Goal: Task Accomplishment & Management: Manage account settings

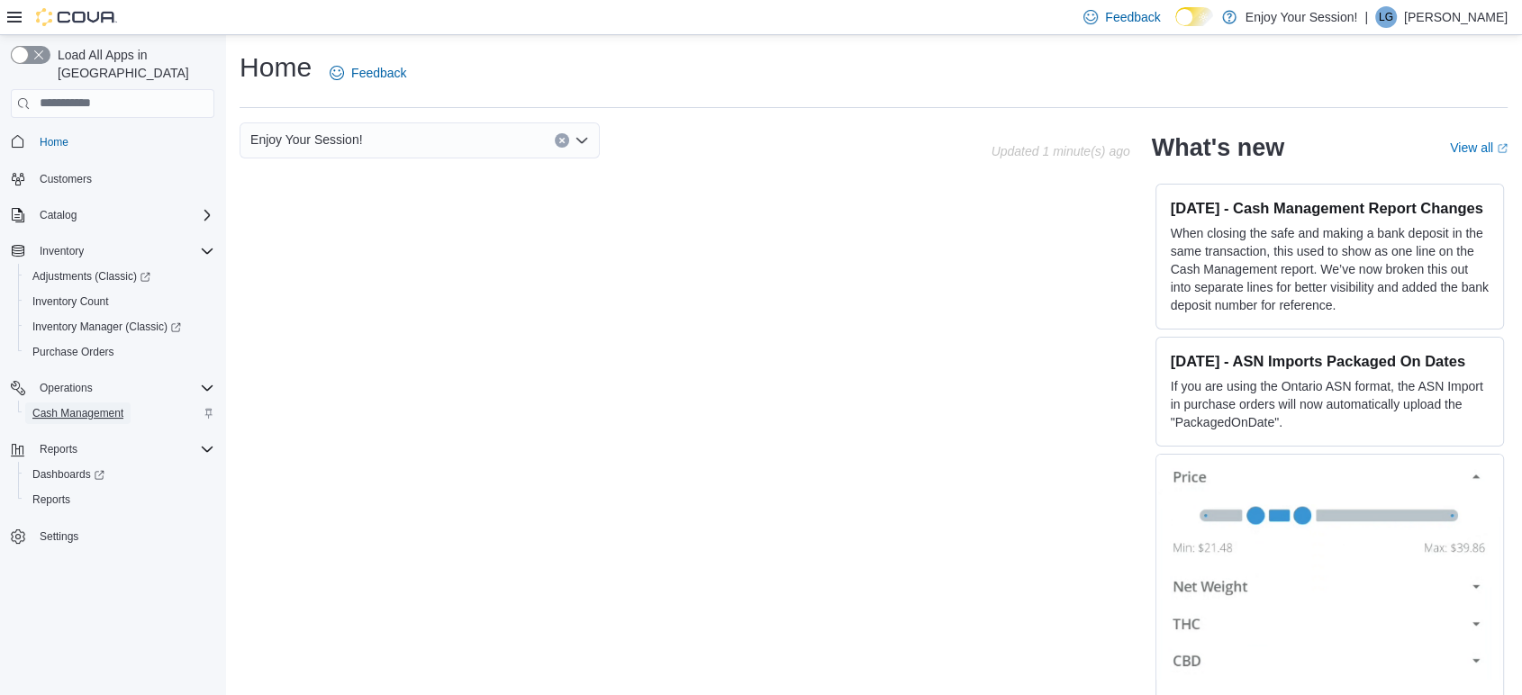
click at [87, 403] on span "Cash Management" at bounding box center [77, 414] width 91 height 22
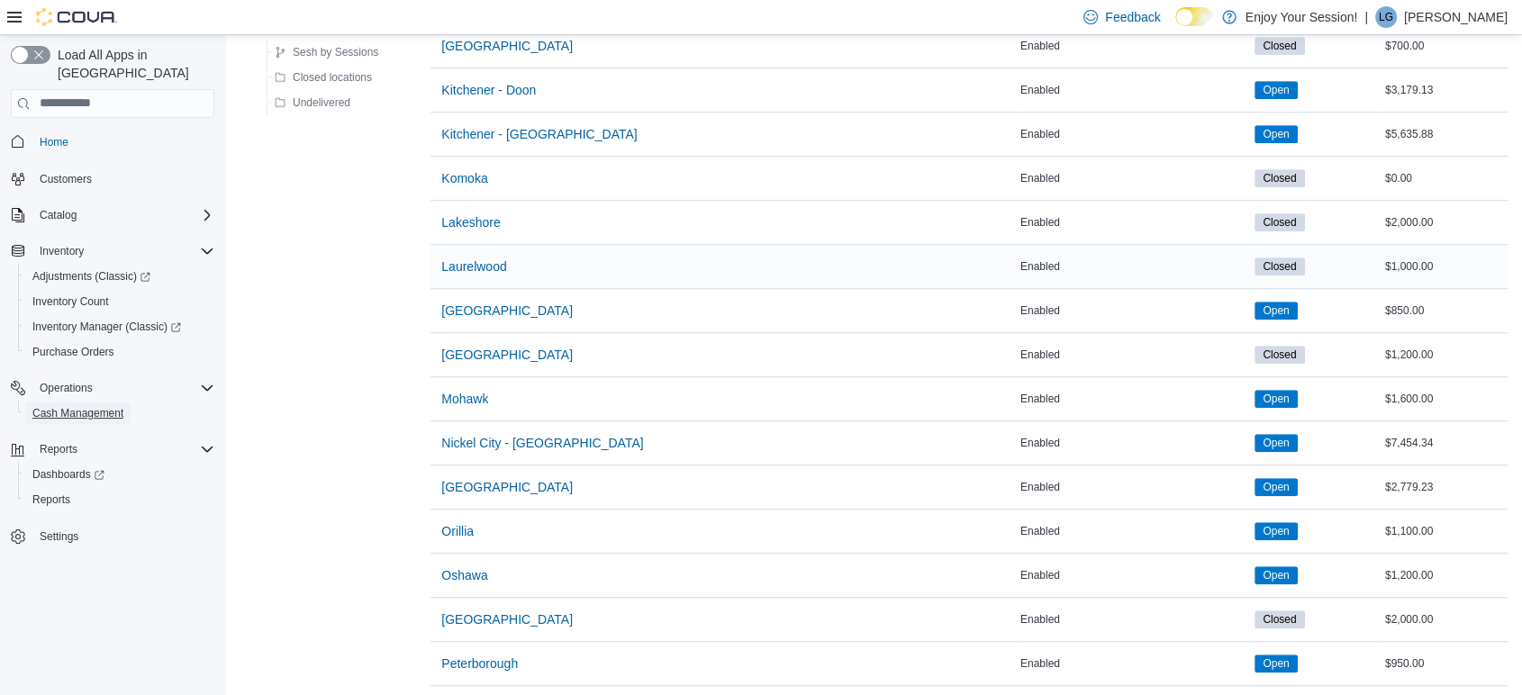
scroll to position [1301, 0]
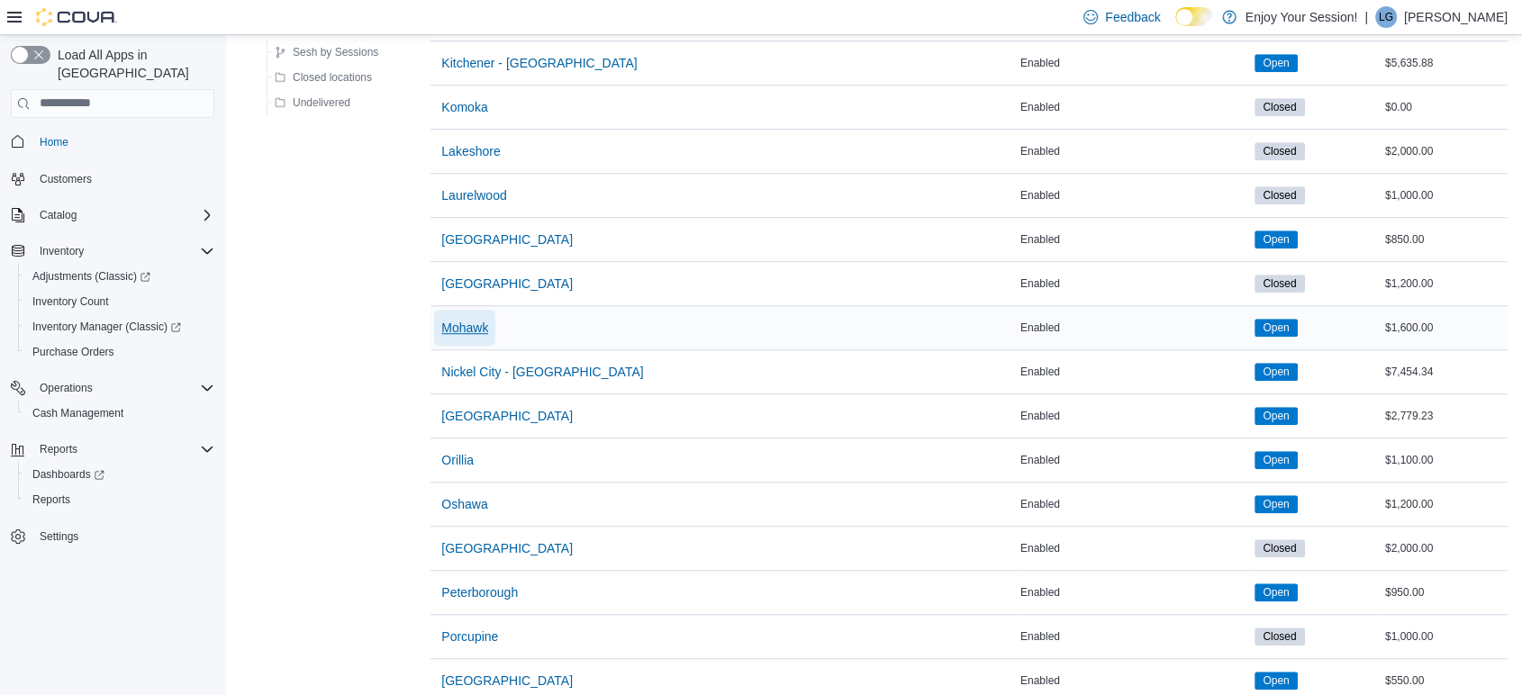
click at [472, 320] on span "Mohawk" at bounding box center [464, 328] width 47 height 18
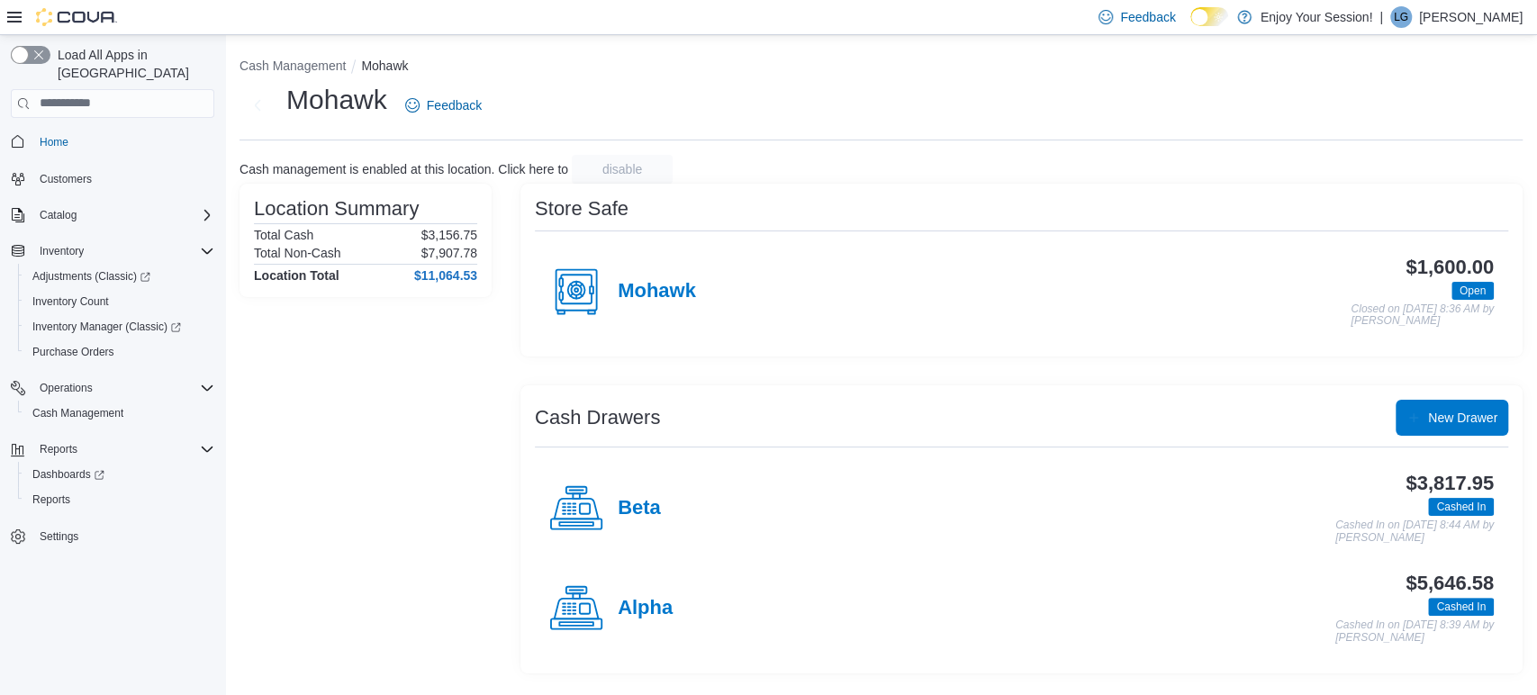
click at [627, 523] on div "Beta" at bounding box center [605, 509] width 112 height 54
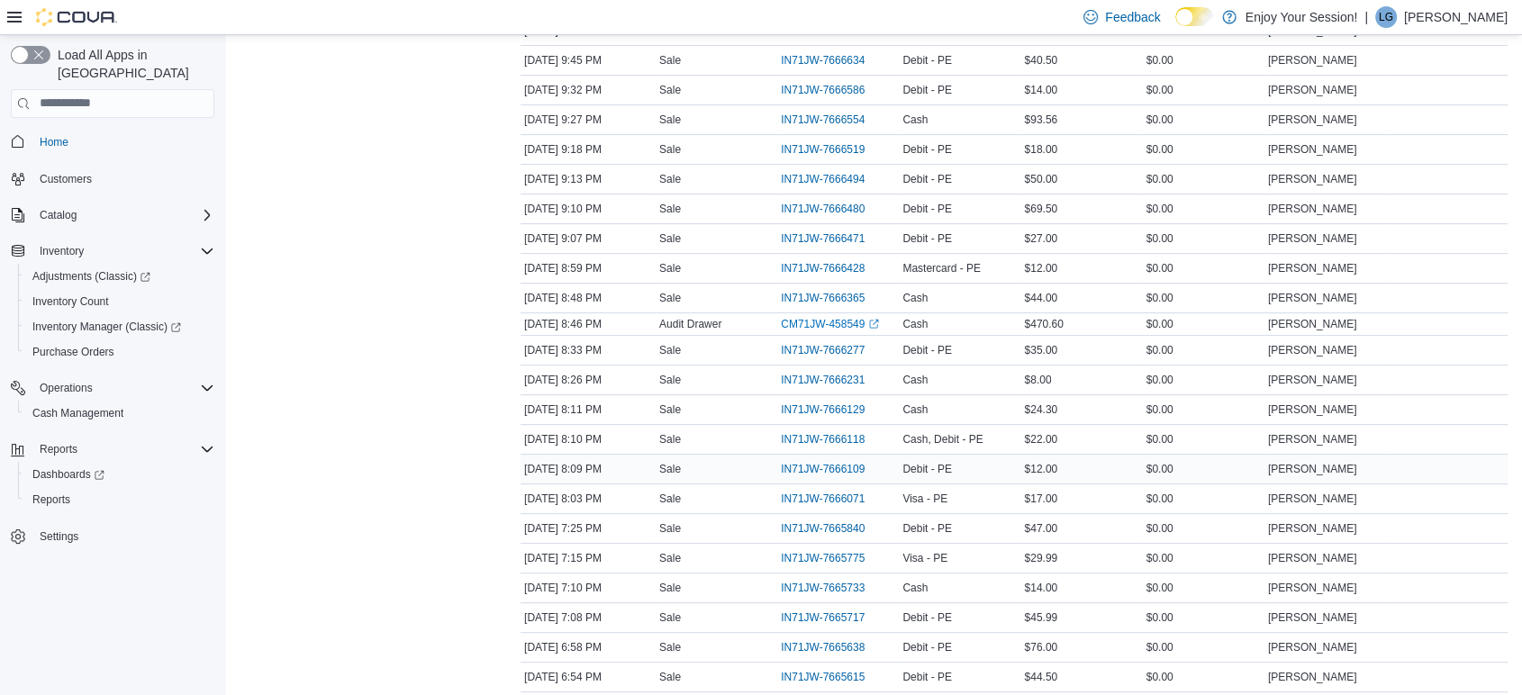
scroll to position [600, 0]
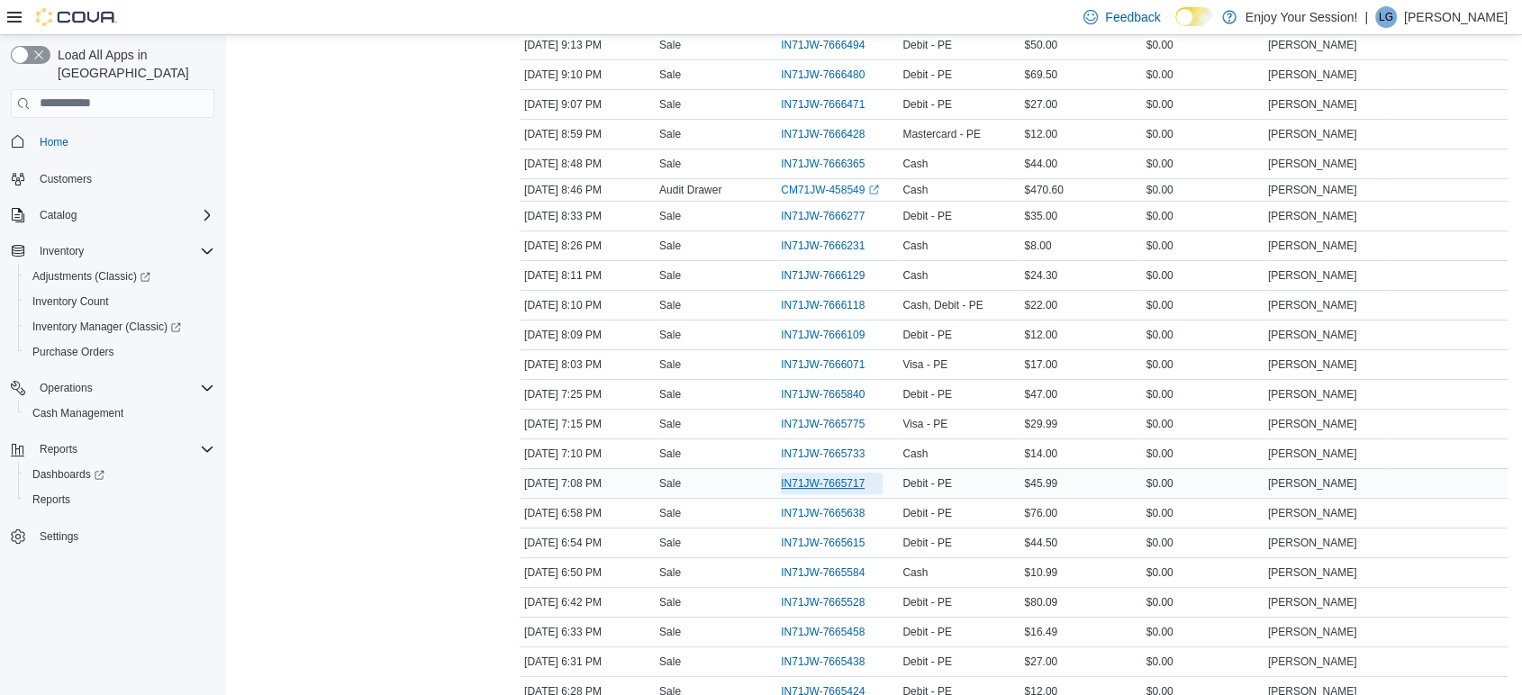
click at [853, 481] on span "IN71JW-7665717" at bounding box center [823, 483] width 84 height 14
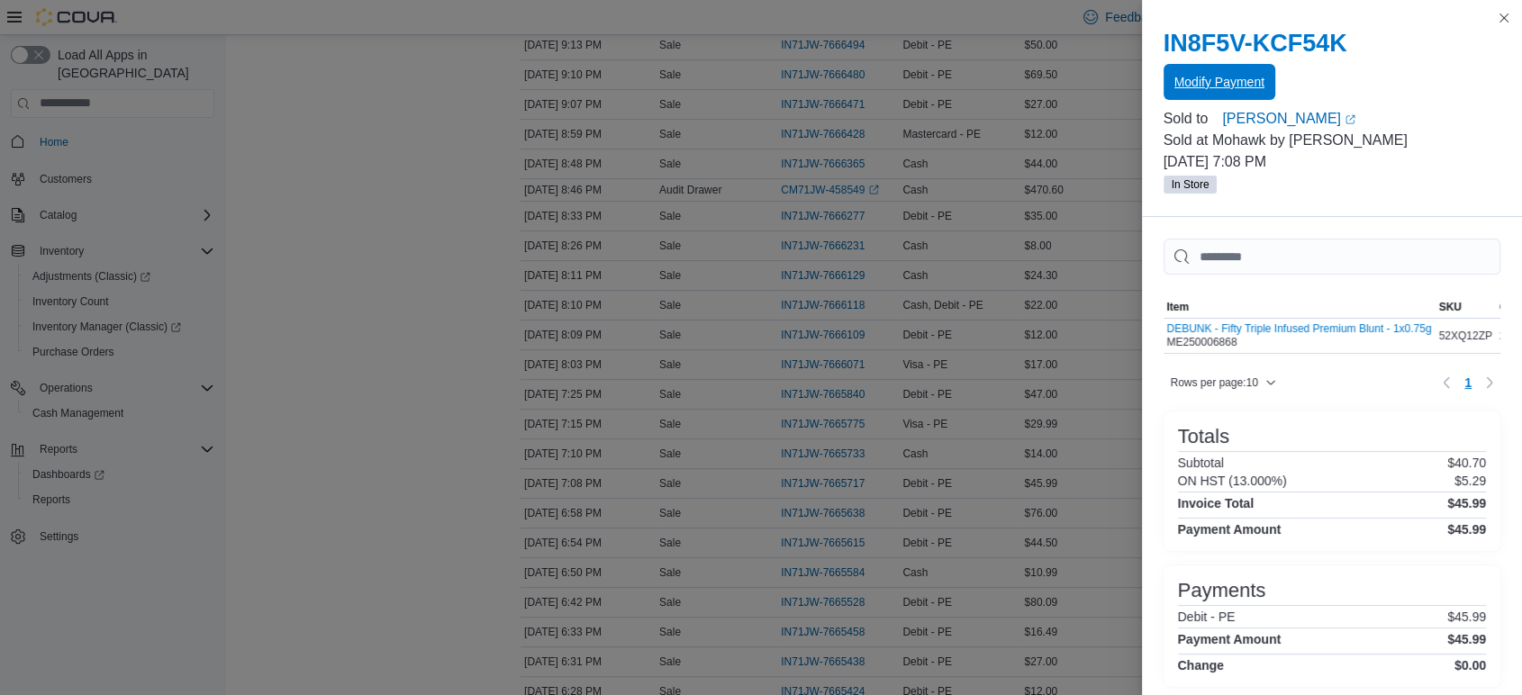
click at [1198, 68] on span "Modify Payment" at bounding box center [1219, 82] width 90 height 36
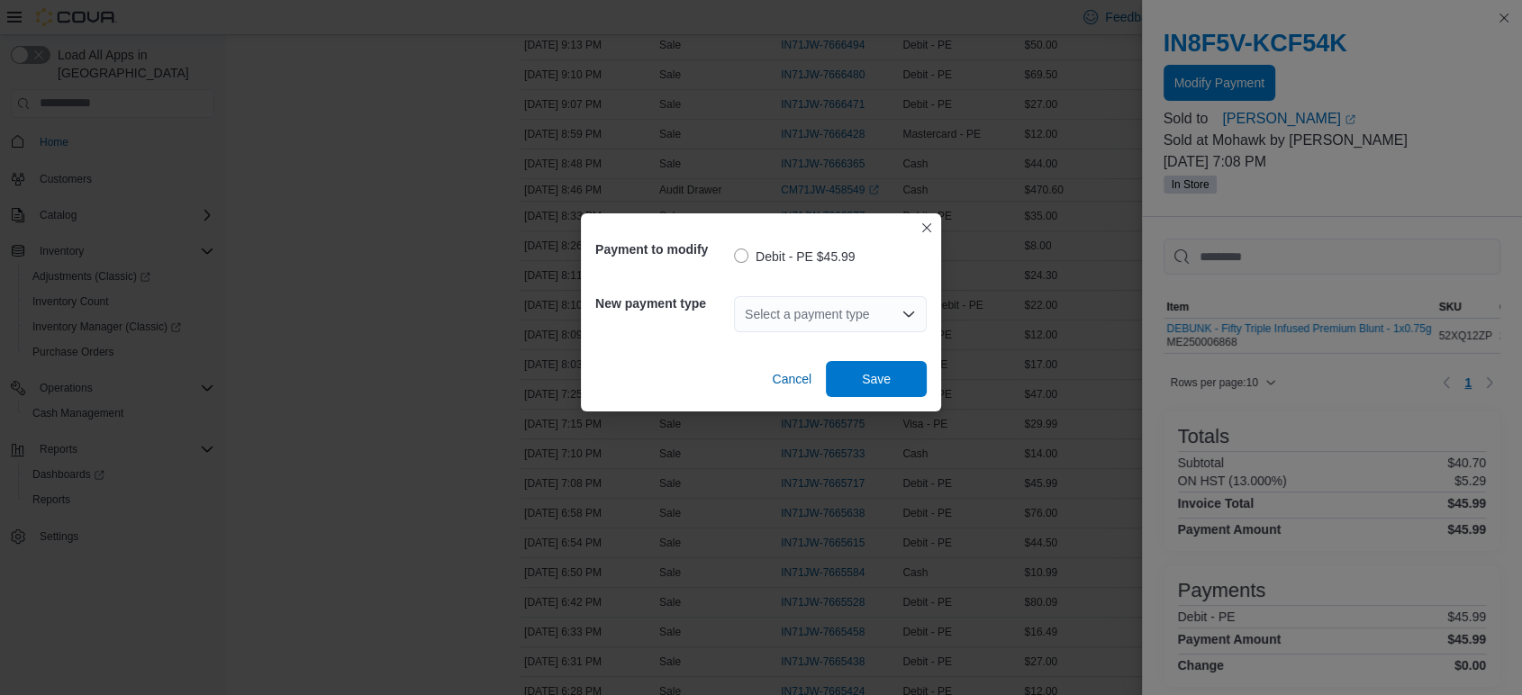
click at [844, 308] on div "Select a payment type" at bounding box center [830, 314] width 193 height 36
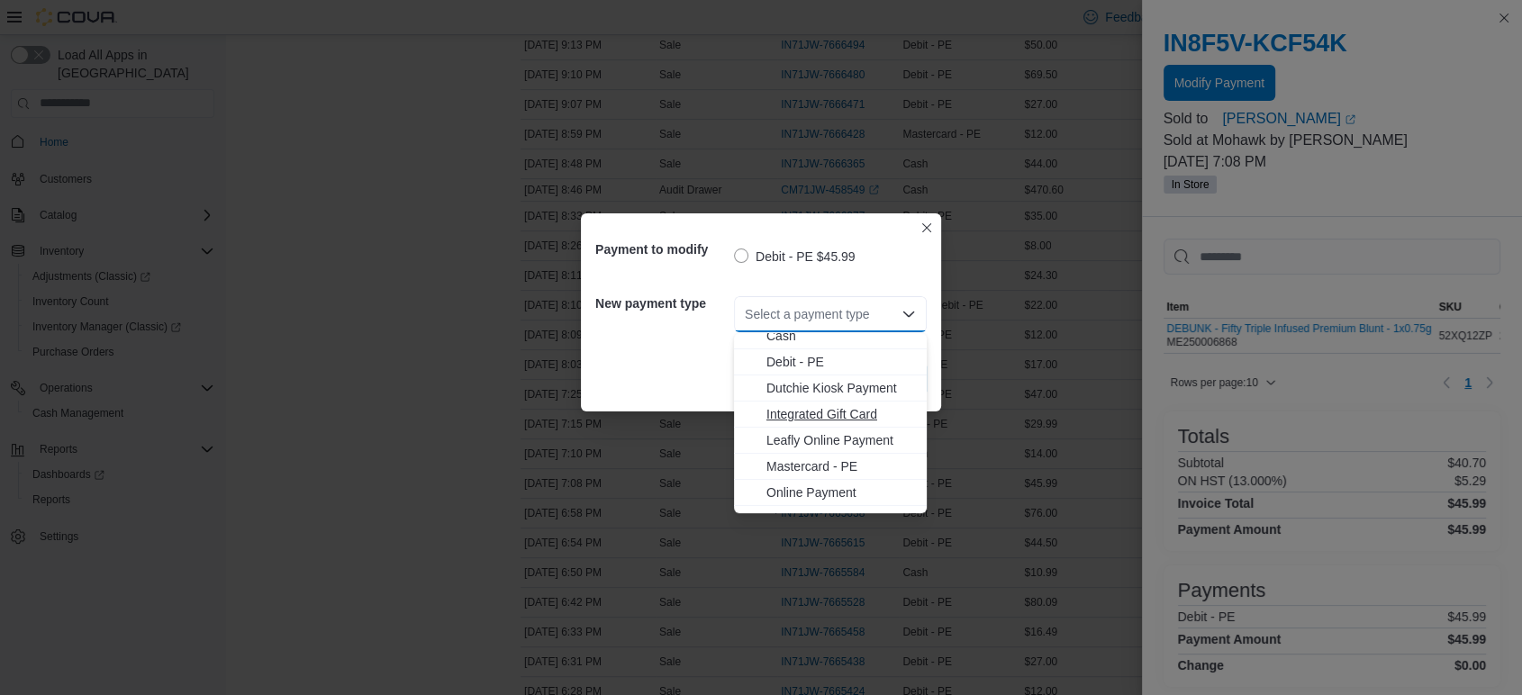
scroll to position [55, 0]
click at [802, 509] on button "Visa - PE" at bounding box center [830, 500] width 193 height 26
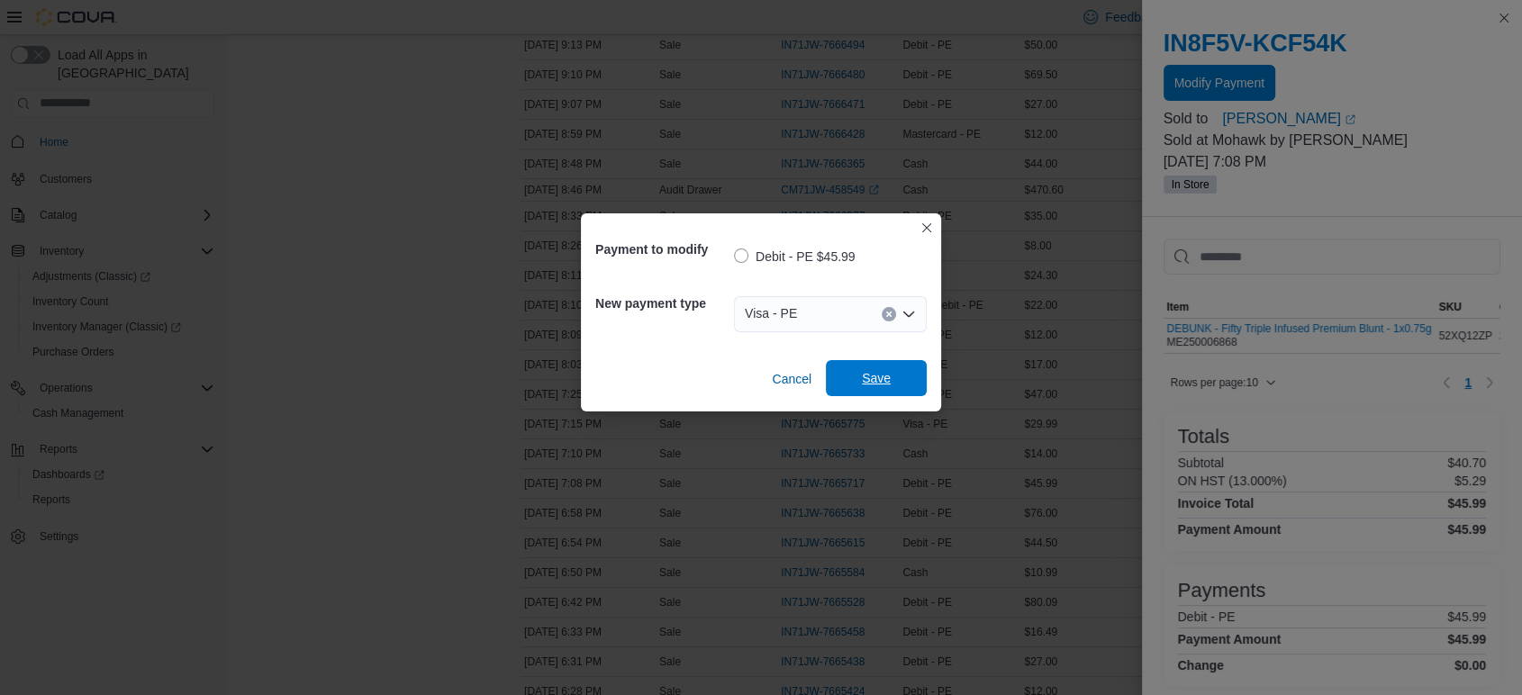
click at [899, 363] on span "Save" at bounding box center [876, 378] width 79 height 36
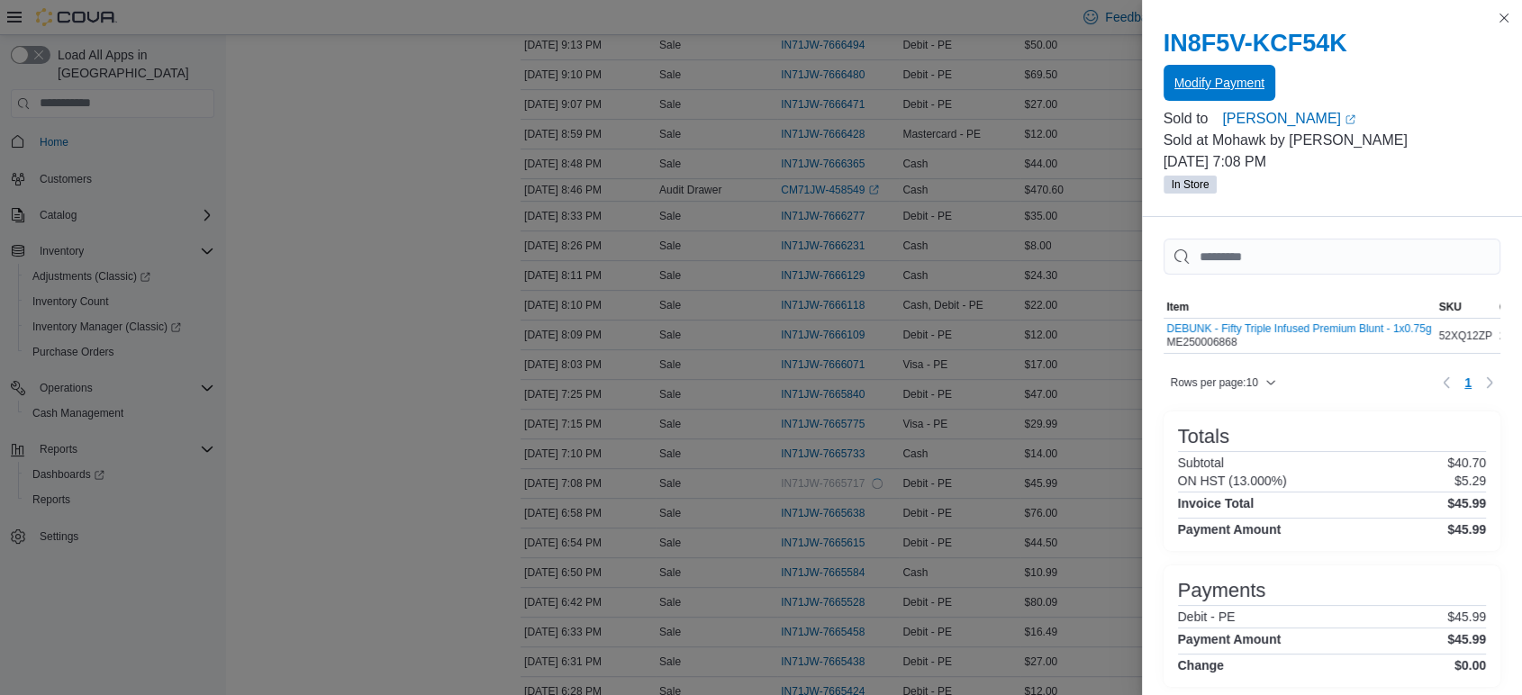
scroll to position [0, 0]
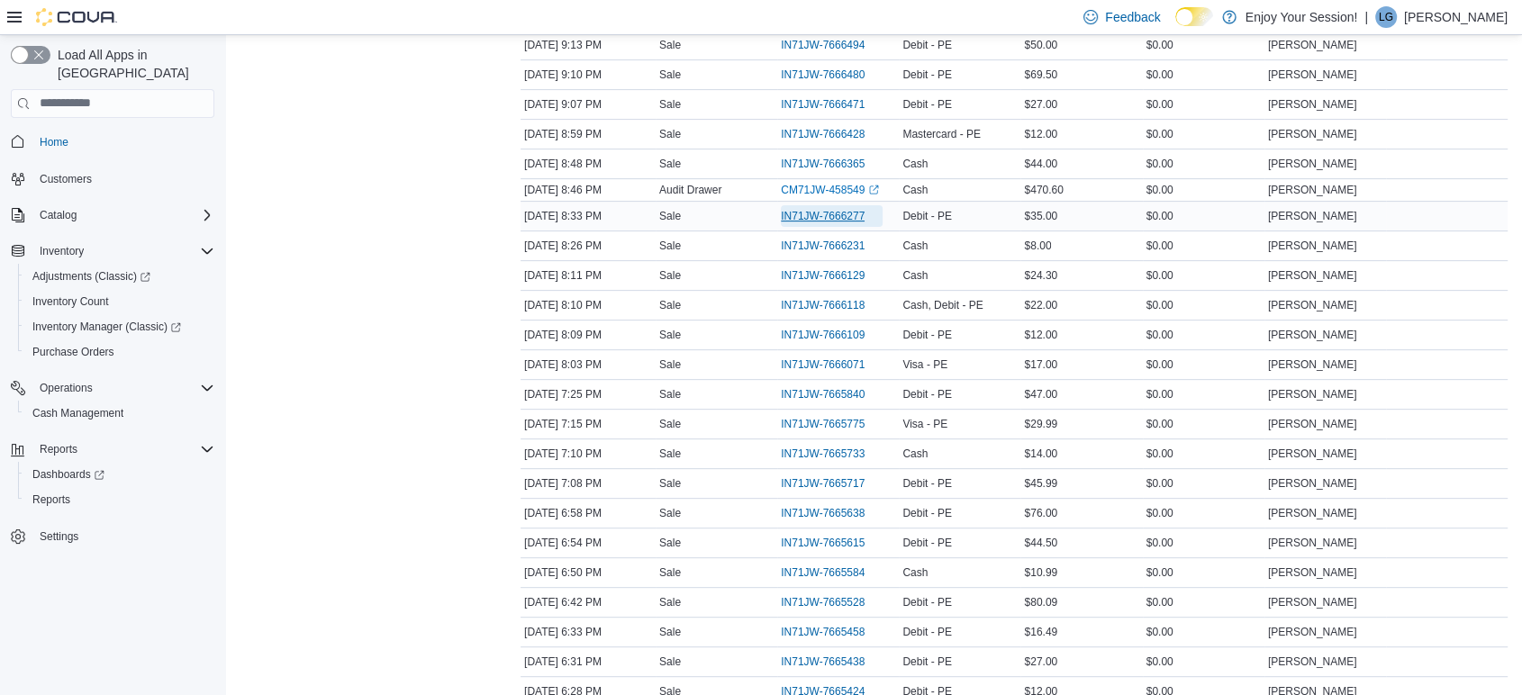
click at [814, 205] on span "IN71JW-7666277" at bounding box center [832, 216] width 102 height 22
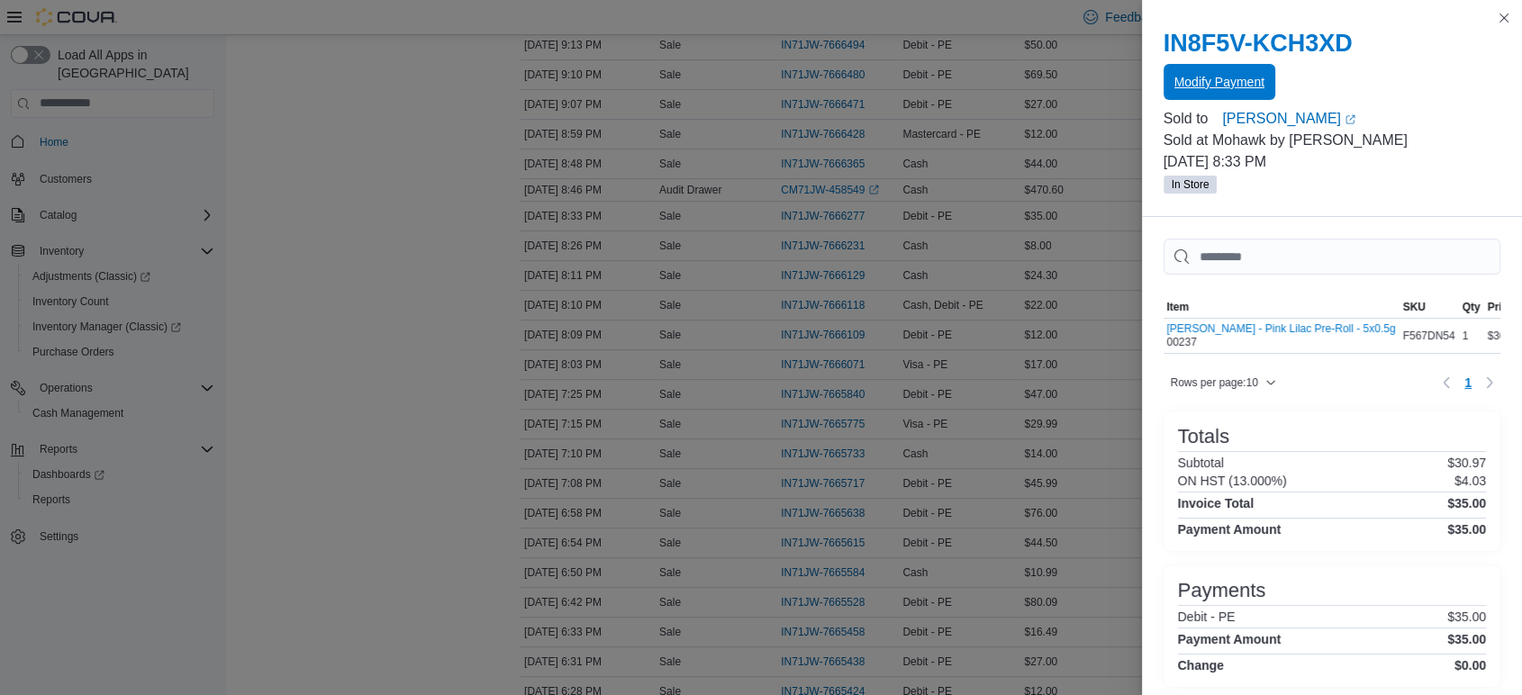
click at [1216, 77] on span "Modify Payment" at bounding box center [1219, 82] width 90 height 18
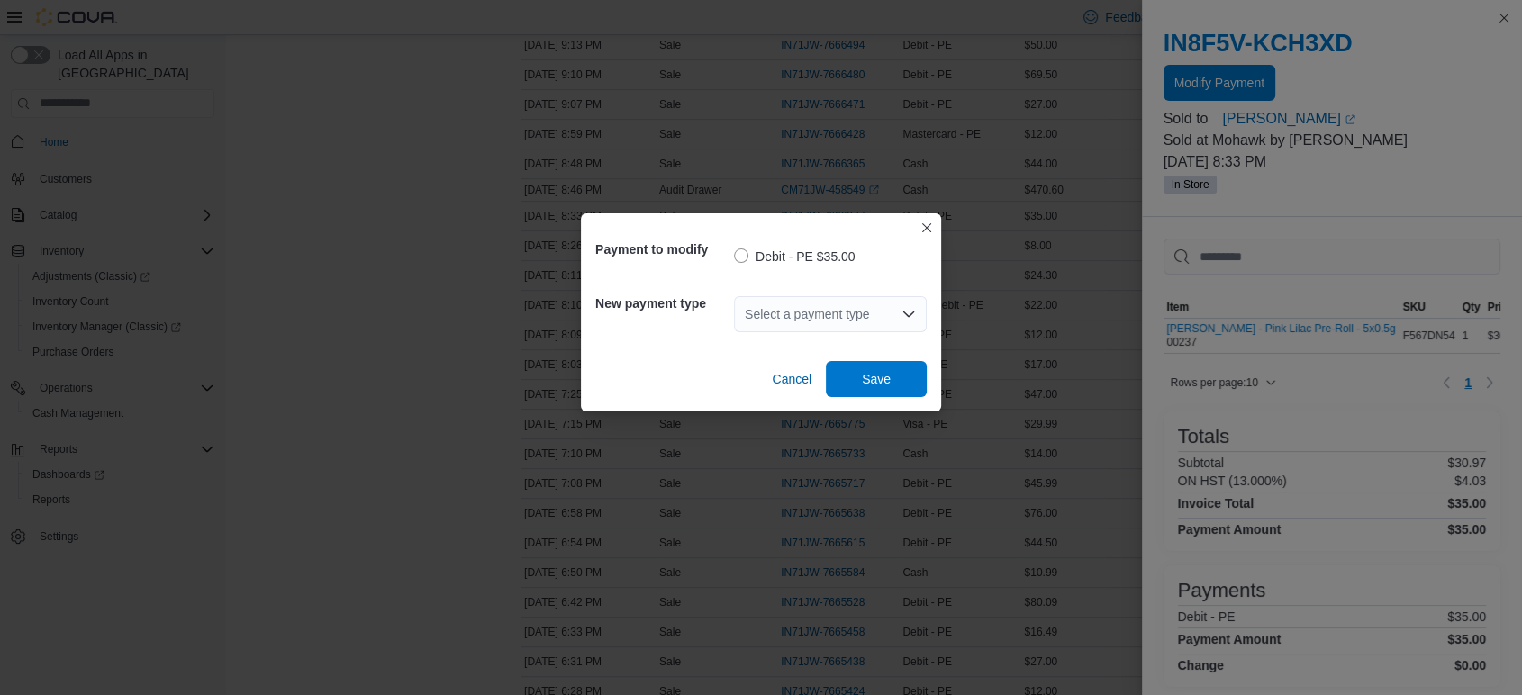
click at [811, 312] on div "Select a payment type" at bounding box center [830, 314] width 193 height 36
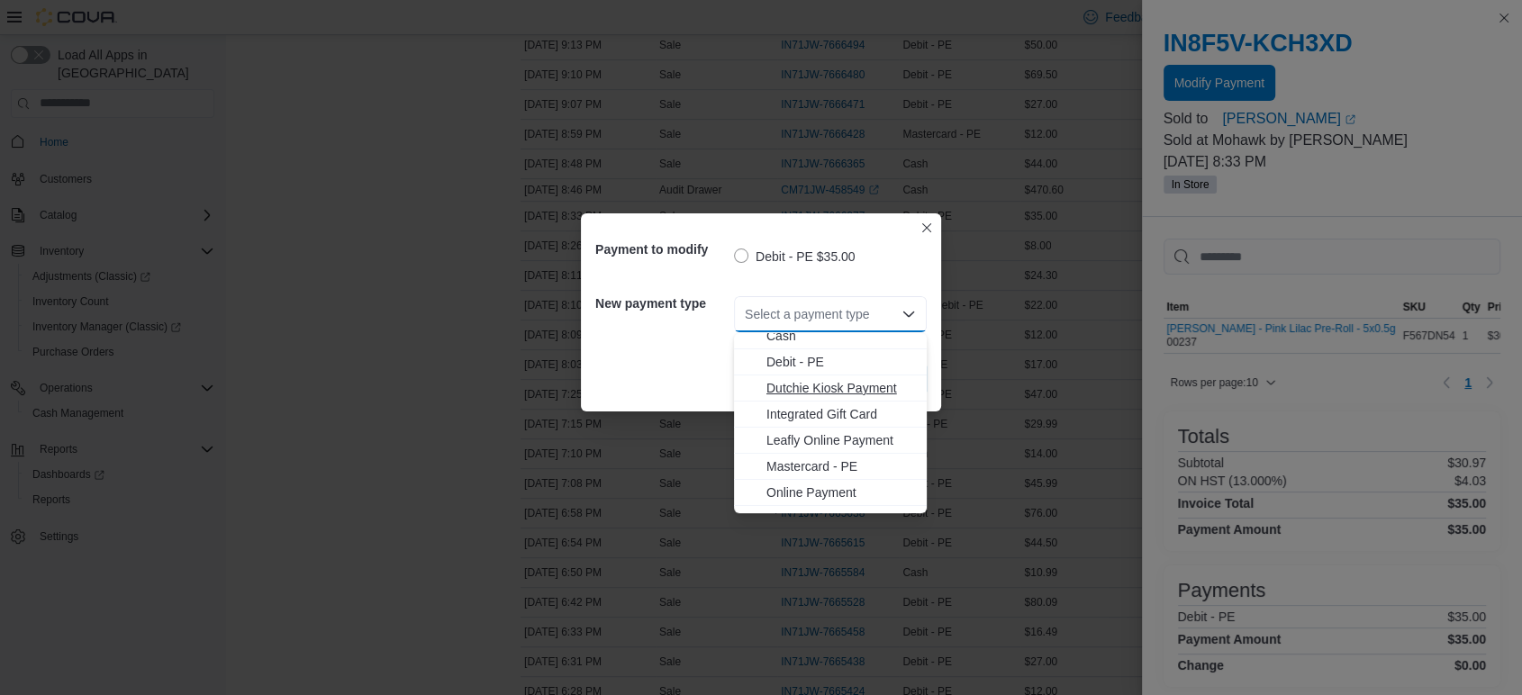
scroll to position [55, 0]
click at [802, 494] on span "Visa - PE" at bounding box center [841, 500] width 150 height 18
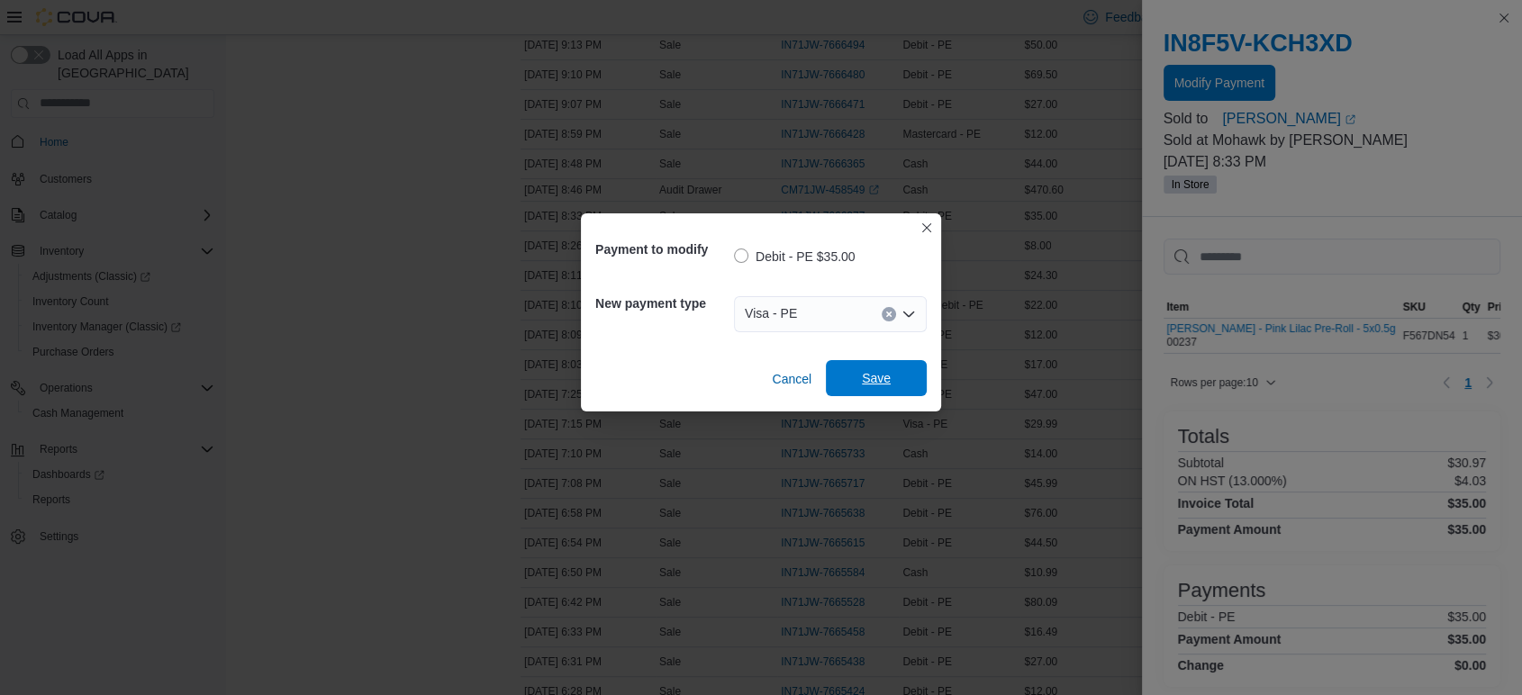
click at [883, 388] on span "Save" at bounding box center [876, 378] width 79 height 36
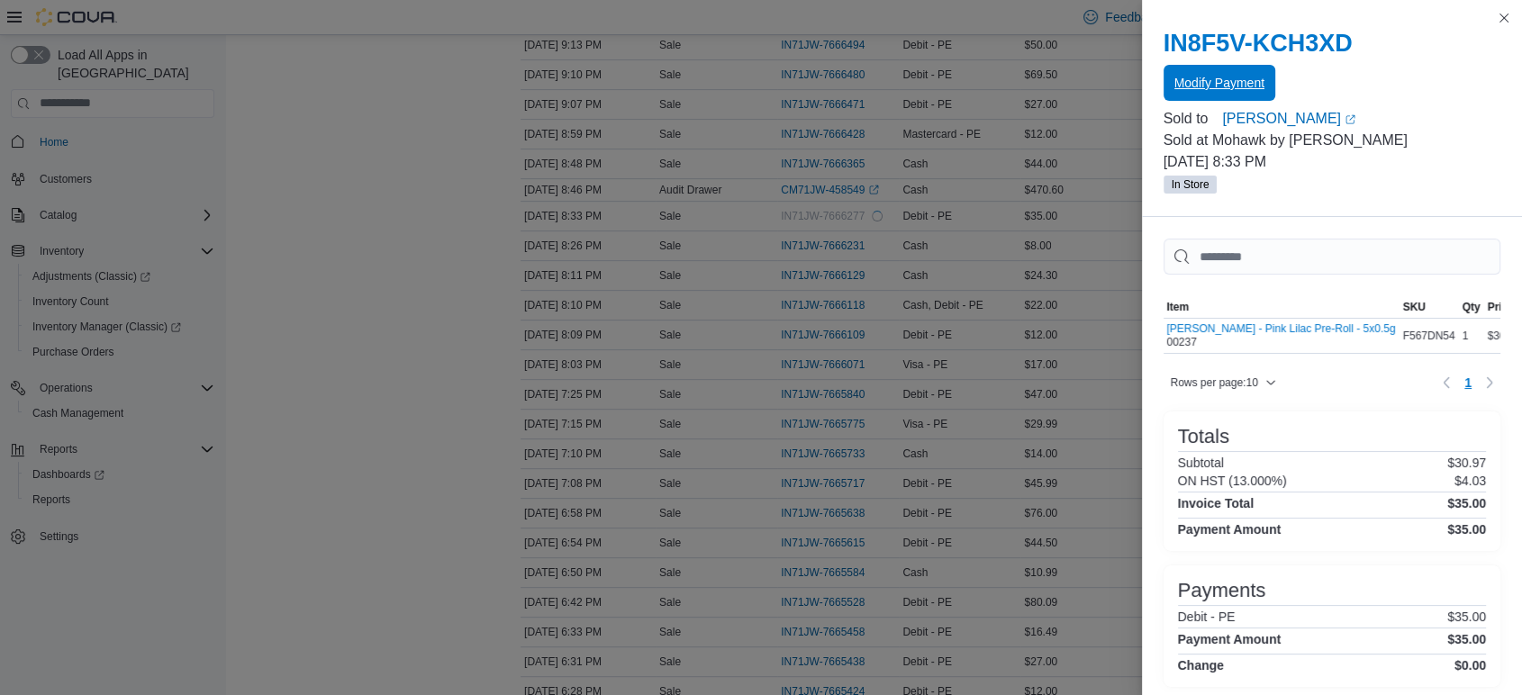
scroll to position [0, 0]
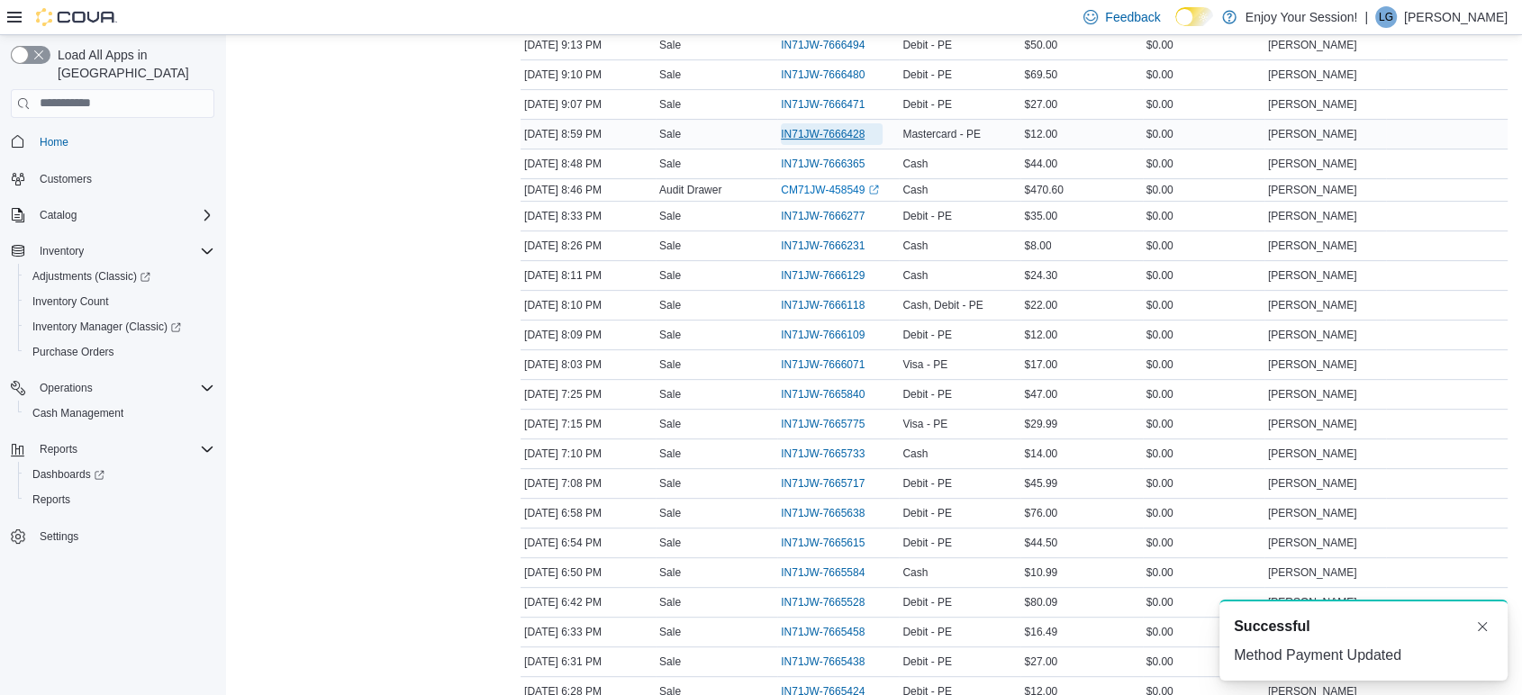
click at [816, 131] on span "IN71JW-7666428" at bounding box center [823, 134] width 84 height 14
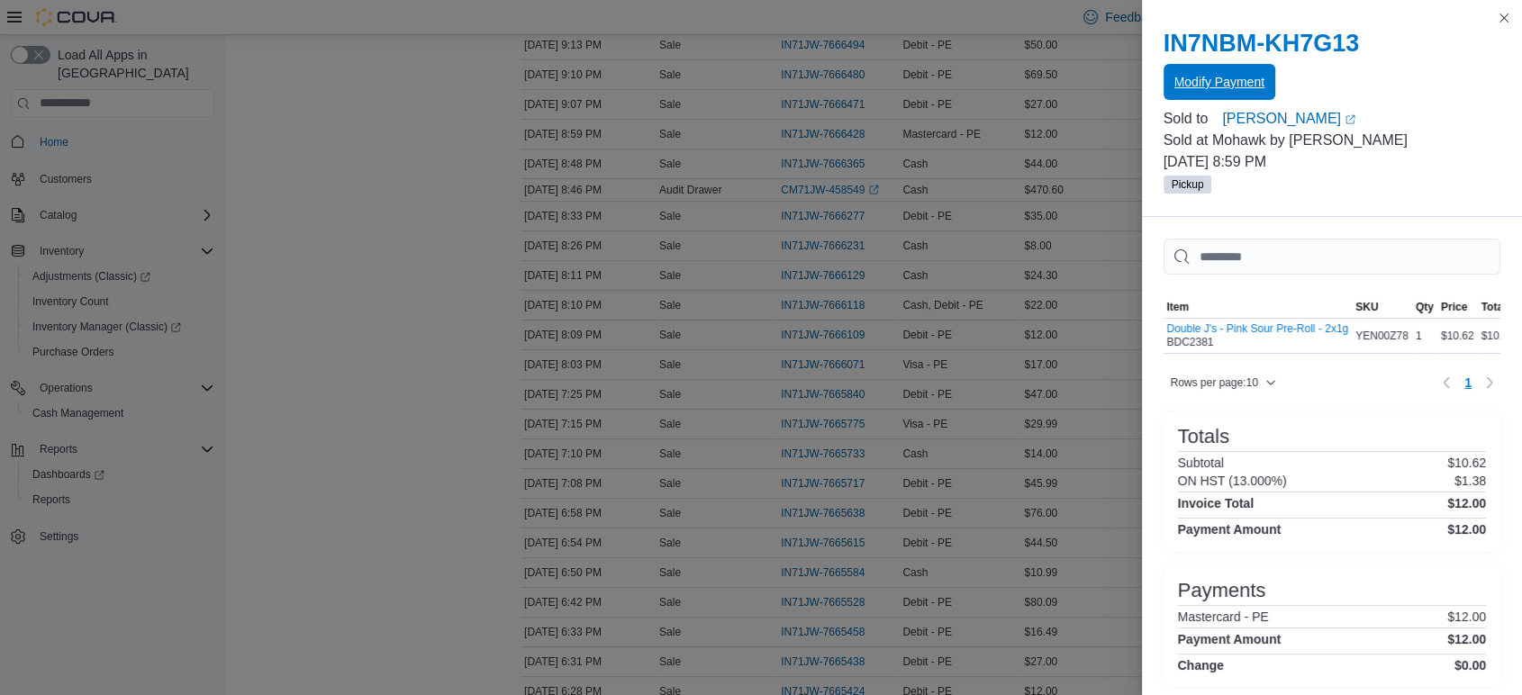
click at [1236, 74] on span "Modify Payment" at bounding box center [1219, 82] width 90 height 18
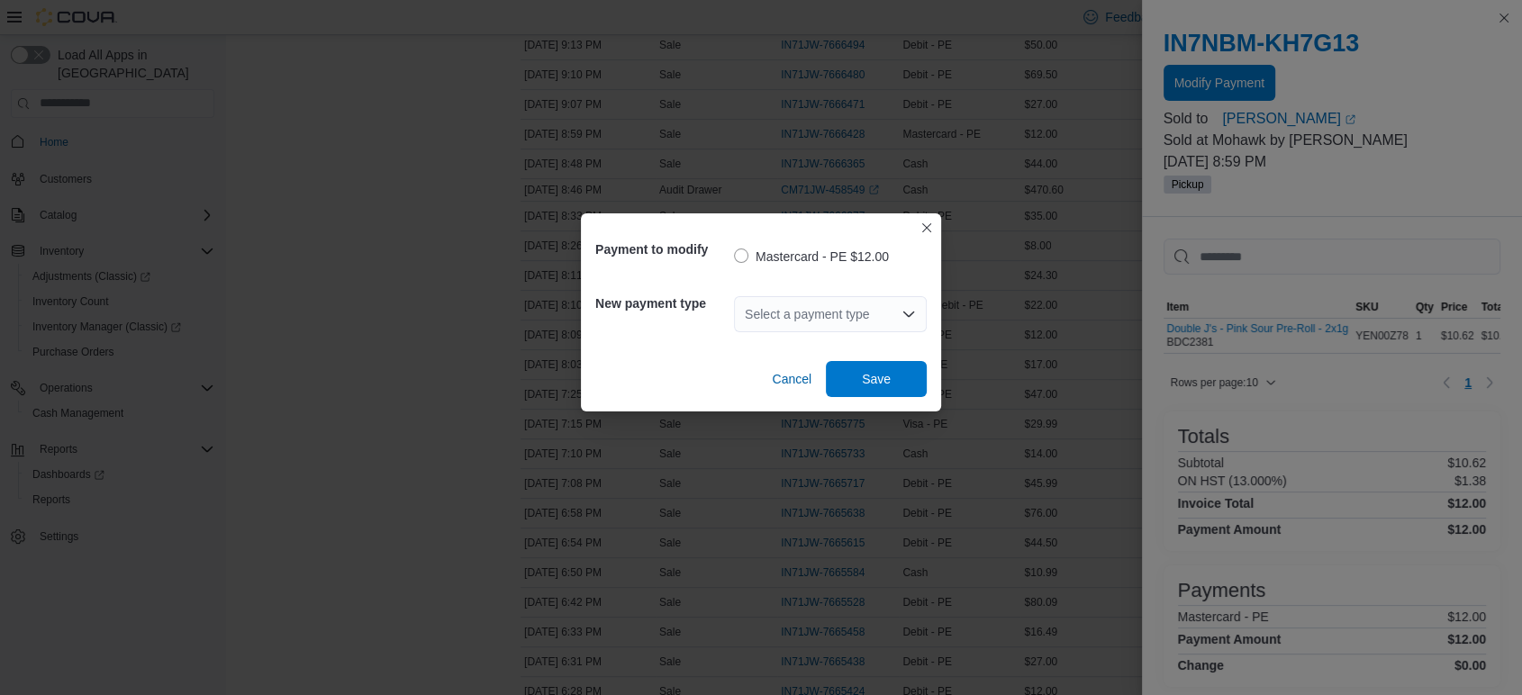
click at [808, 315] on div "Select a payment type" at bounding box center [830, 314] width 193 height 36
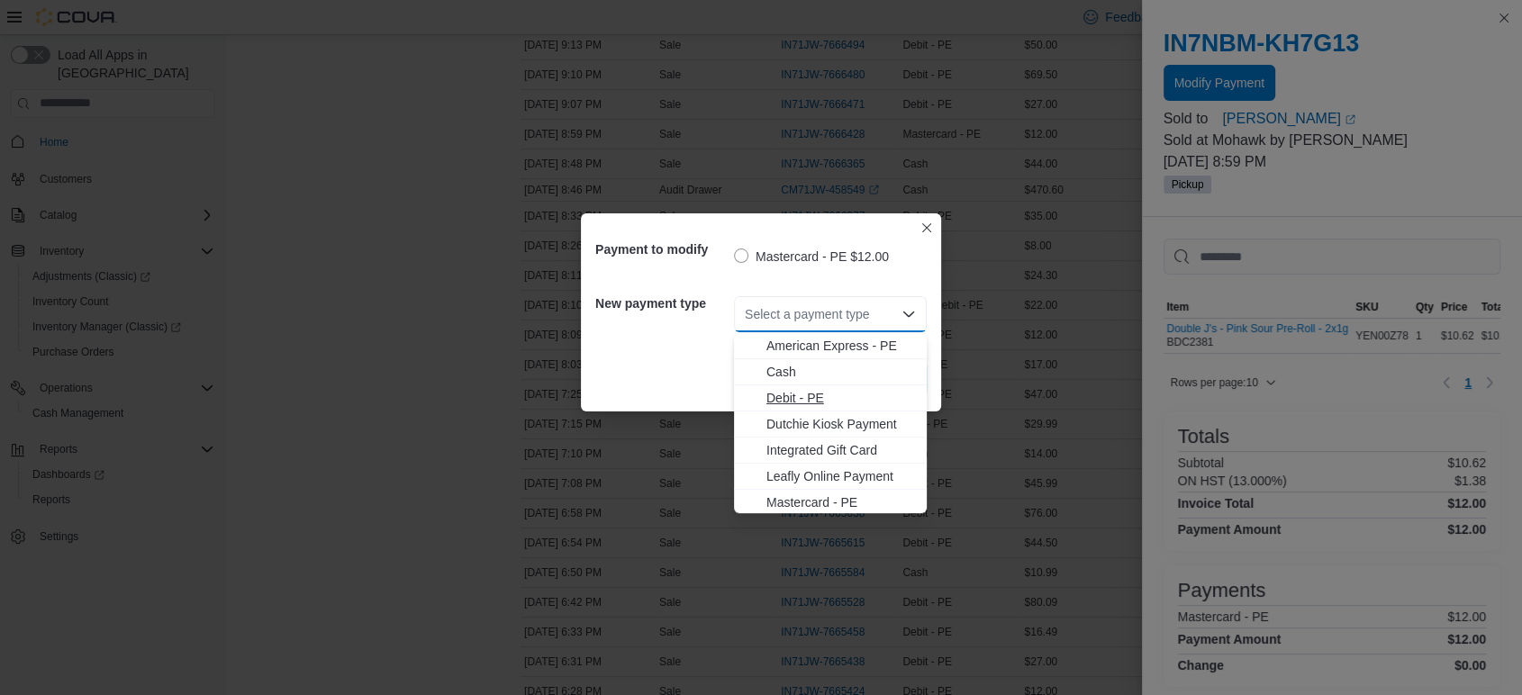
click at [790, 402] on span "Debit - PE" at bounding box center [841, 398] width 150 height 18
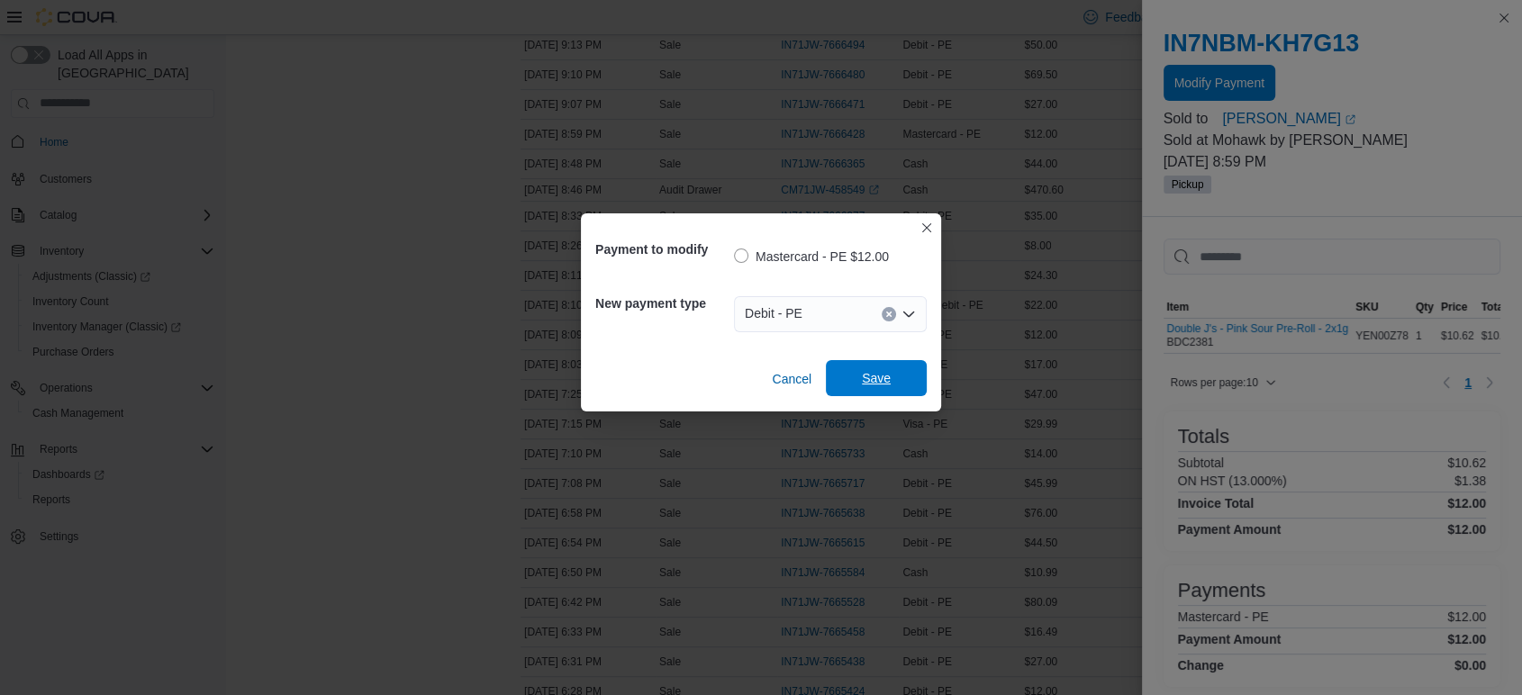
click at [881, 361] on div "Cancel Save" at bounding box center [760, 372] width 331 height 50
click at [865, 386] on span "Save" at bounding box center [876, 378] width 29 height 18
